Goal: Navigation & Orientation: Find specific page/section

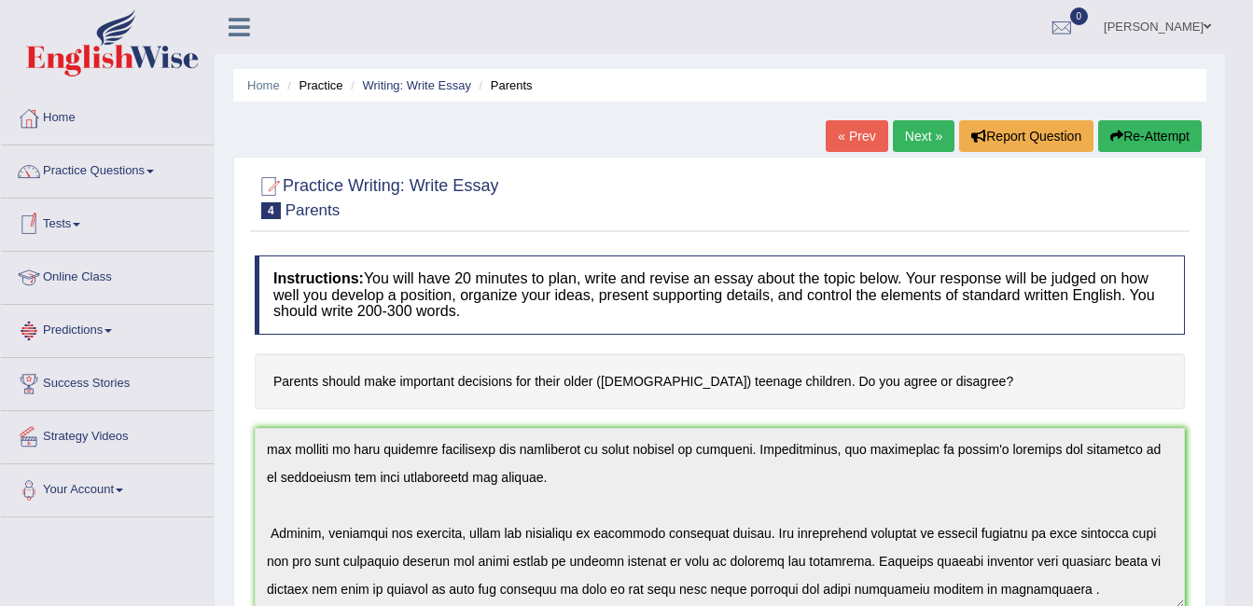
click at [88, 265] on link "Online Class" at bounding box center [107, 275] width 213 height 47
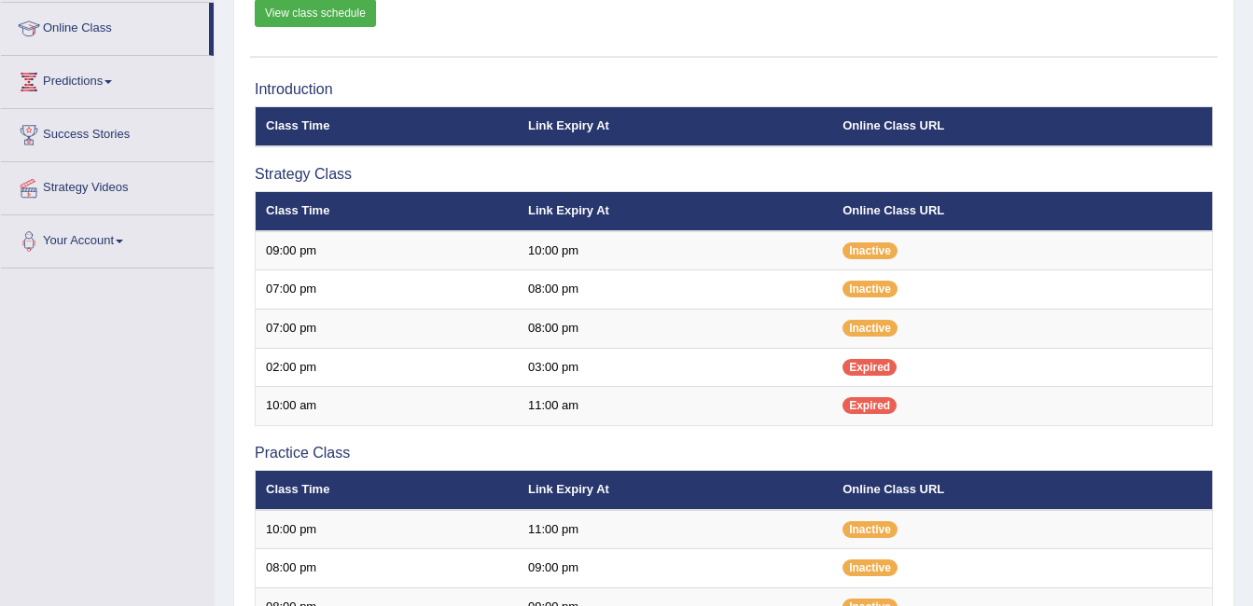
scroll to position [261, 0]
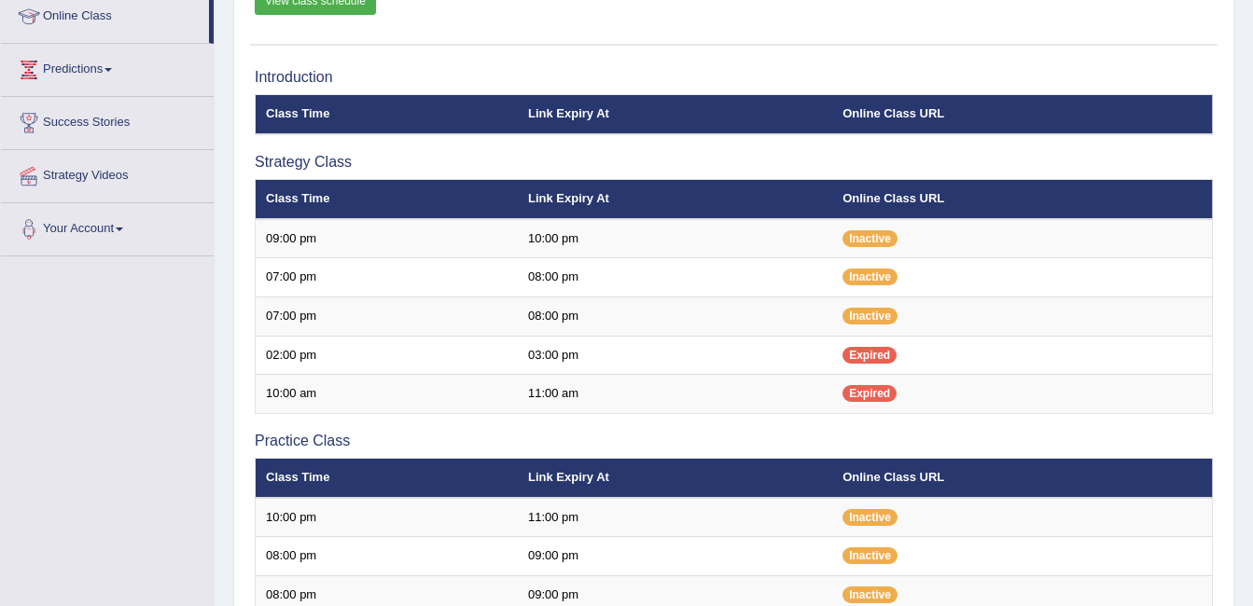
scroll to position [261, 0]
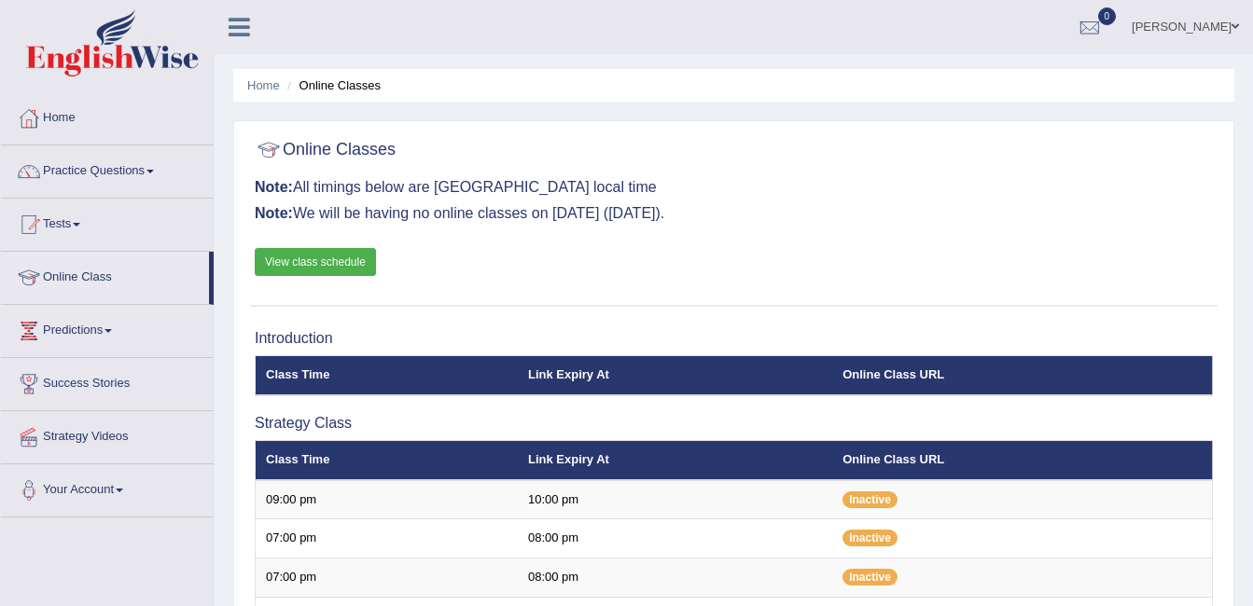
scroll to position [261, 0]
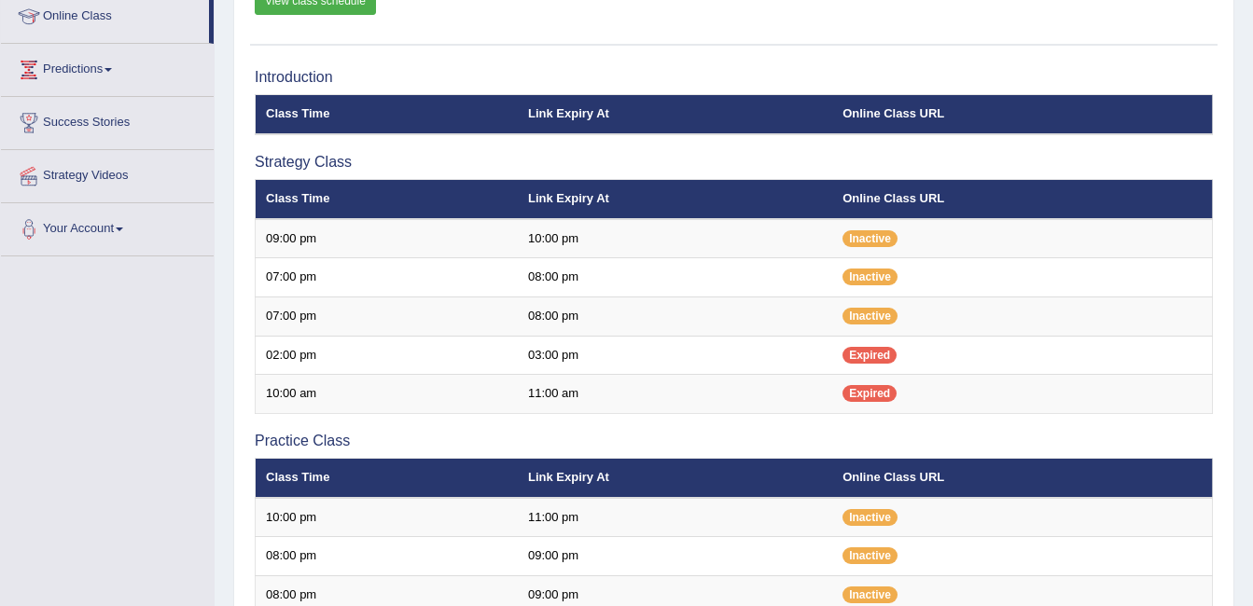
scroll to position [261, 0]
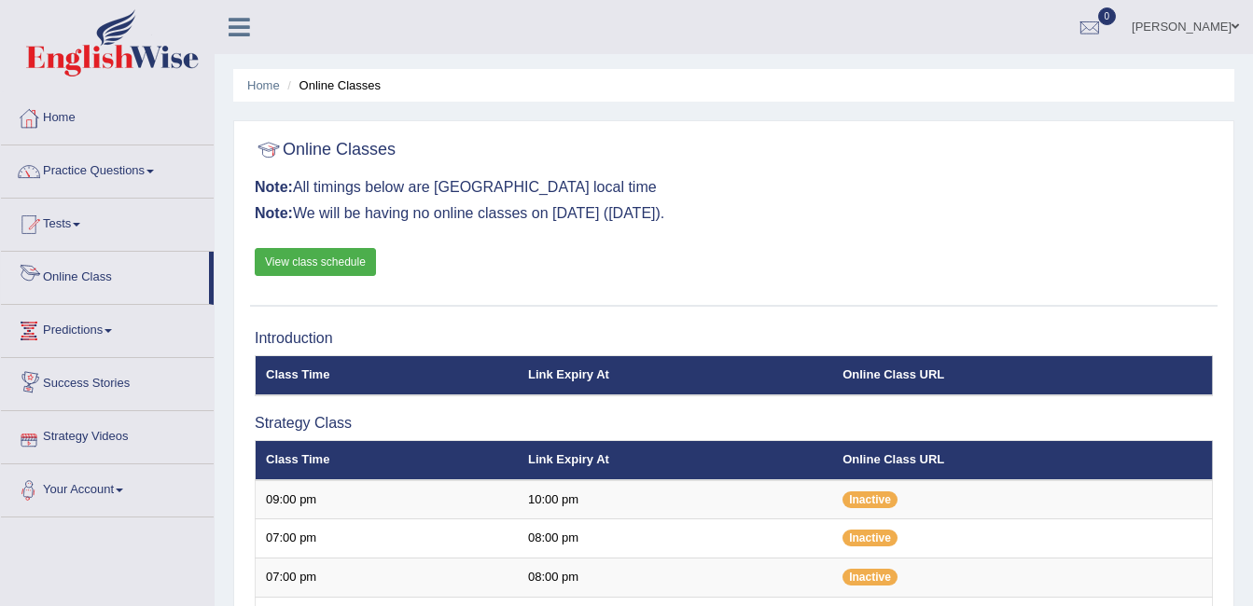
click at [66, 284] on link "Online Class" at bounding box center [105, 275] width 208 height 47
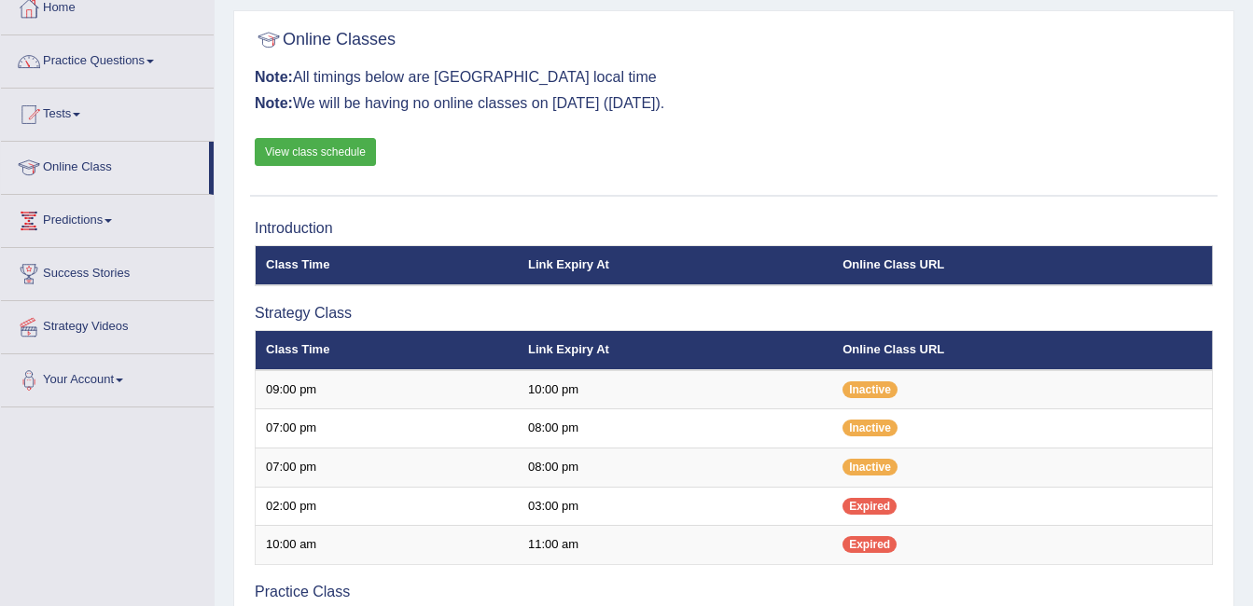
scroll to position [112, 0]
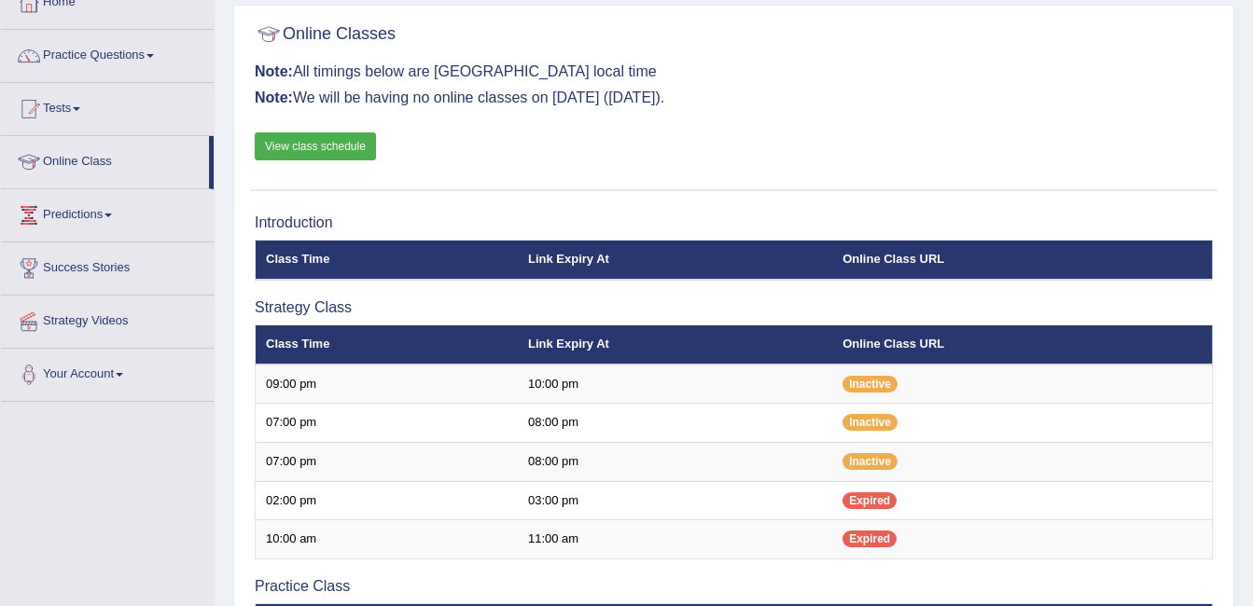
scroll to position [112, 0]
